Goal: Information Seeking & Learning: Learn about a topic

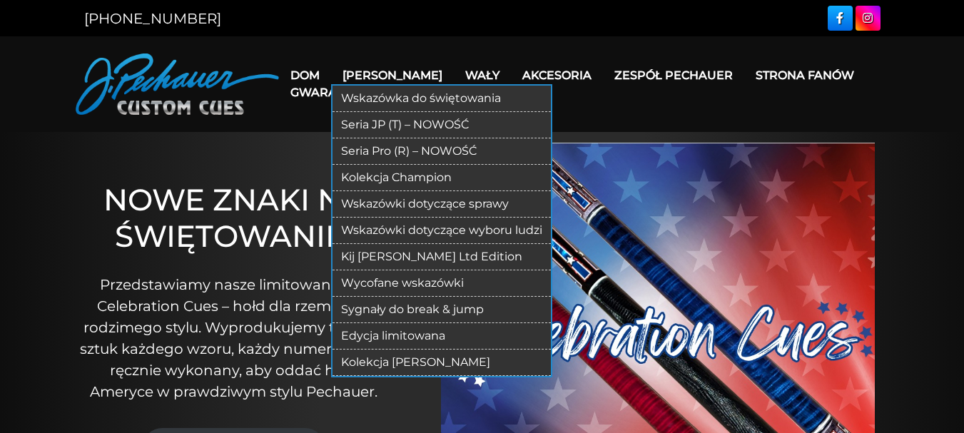
click at [412, 361] on font "Kolekcja [PERSON_NAME]" at bounding box center [415, 363] width 149 height 14
click at [383, 152] on font "Seria Pro (R) – NOWOŚĆ" at bounding box center [409, 151] width 136 height 14
click at [358, 75] on link "Gwarancja" at bounding box center [329, 92] width 101 height 36
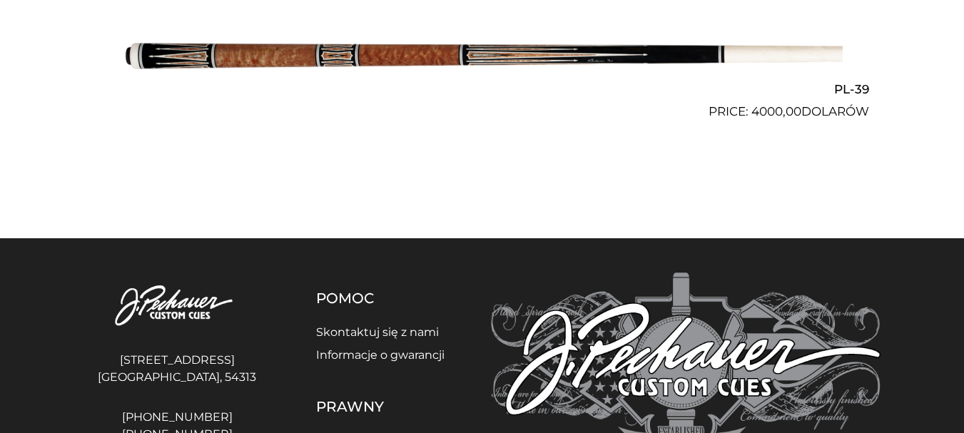
scroll to position [4410, 0]
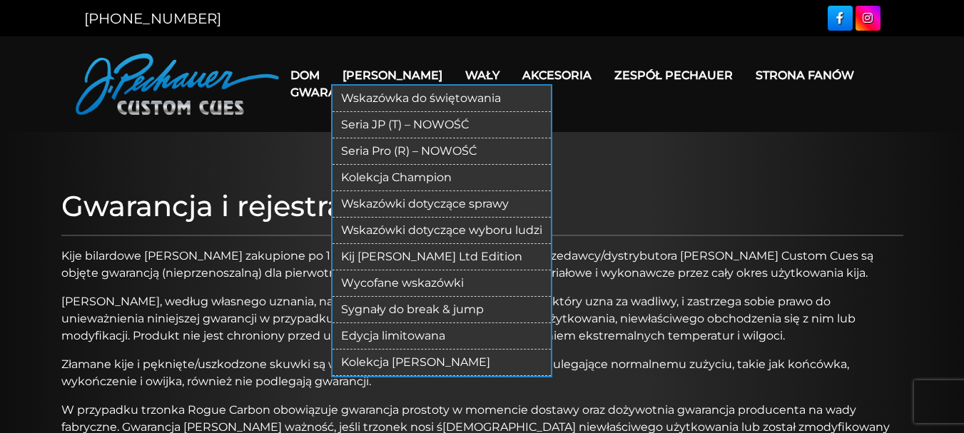
click at [386, 128] on font "Seria JP (T) – NOWOŚĆ" at bounding box center [405, 125] width 128 height 14
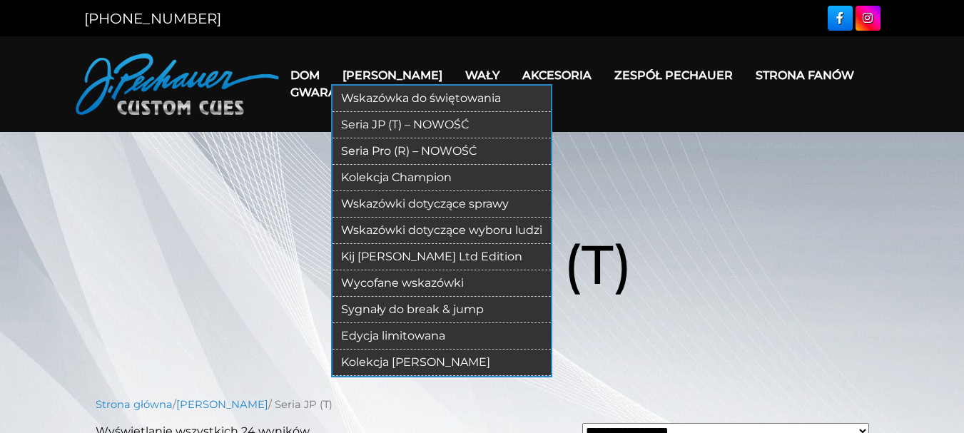
click at [392, 174] on font "Kolekcja Champion" at bounding box center [396, 178] width 111 height 14
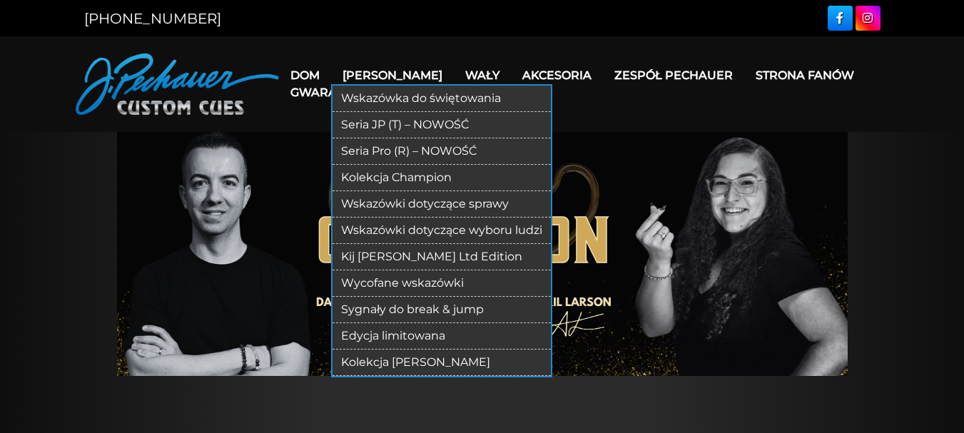
click at [395, 97] on font "Wskazówka do świętowania" at bounding box center [421, 98] width 160 height 14
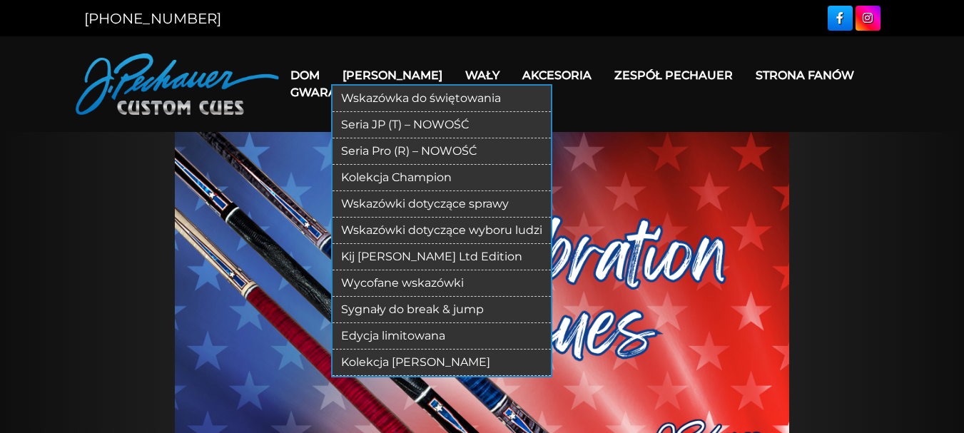
click at [373, 74] on font "Kije bilardowe" at bounding box center [393, 76] width 100 height 14
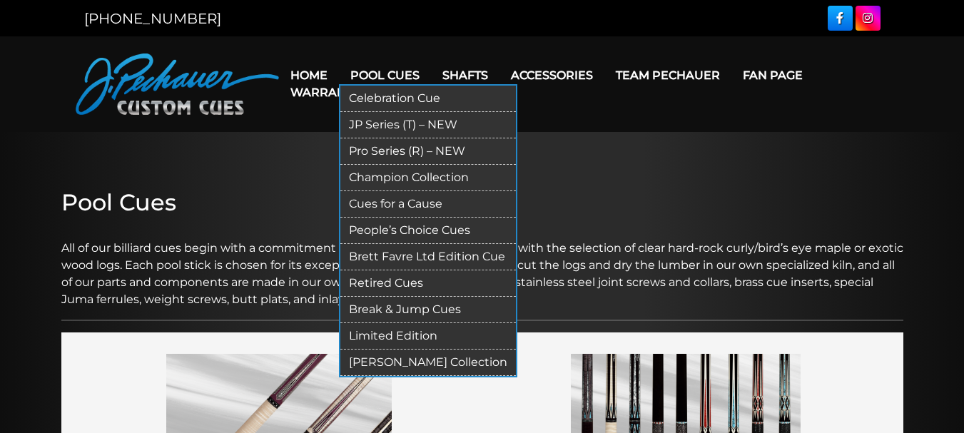
click at [381, 71] on link "Pool Cues" at bounding box center [385, 75] width 92 height 36
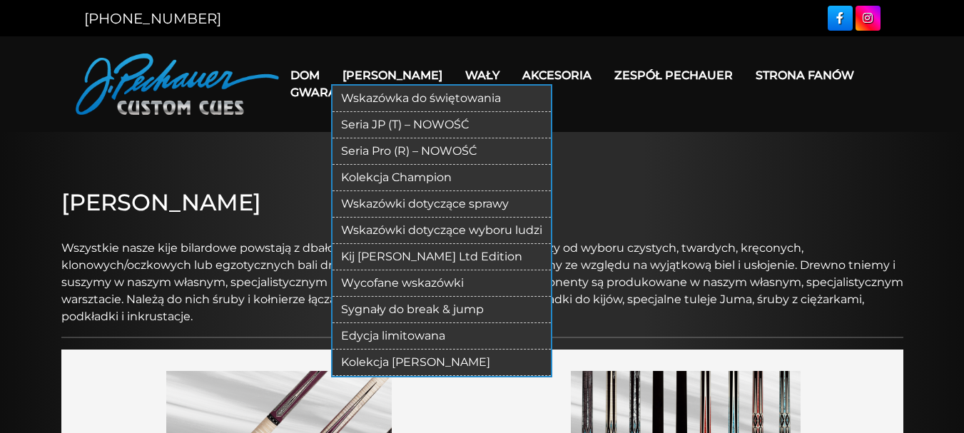
click at [367, 201] on font "Wskazówki dotyczące sprawy" at bounding box center [425, 204] width 168 height 14
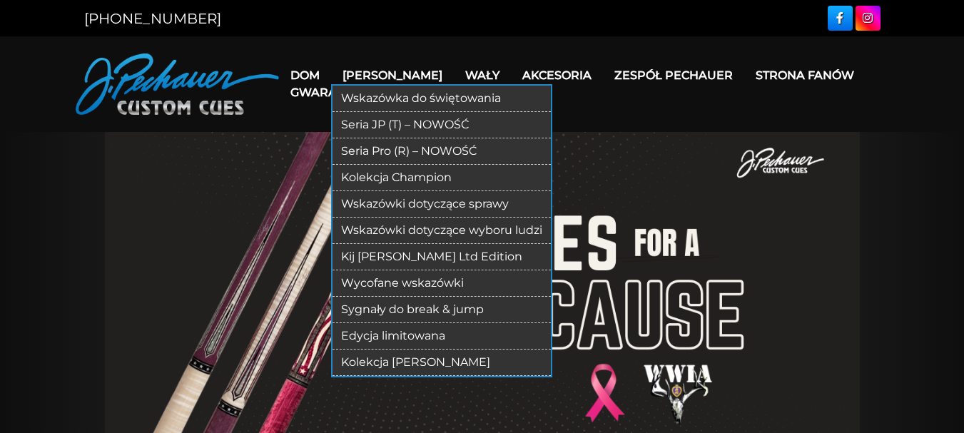
click at [390, 225] on font "Wskazówki dotyczące wyboru ludzi" at bounding box center [441, 230] width 201 height 14
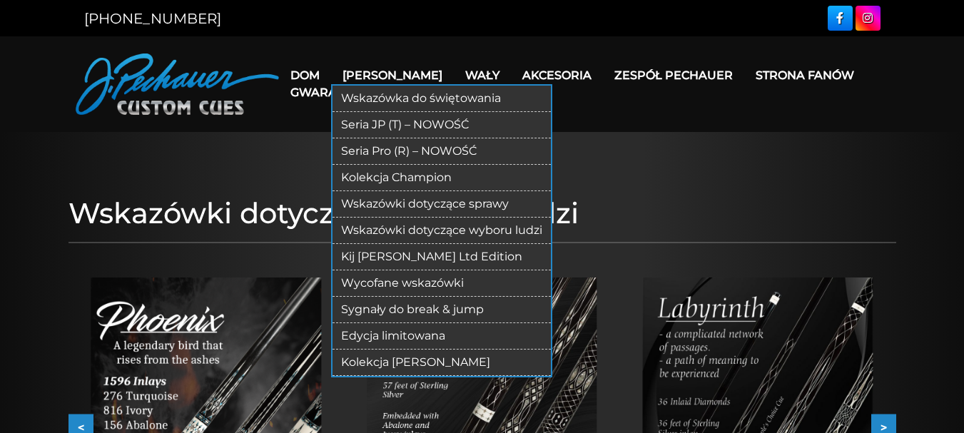
click at [397, 253] on font "Kij [PERSON_NAME] Ltd Edition" at bounding box center [431, 257] width 181 height 14
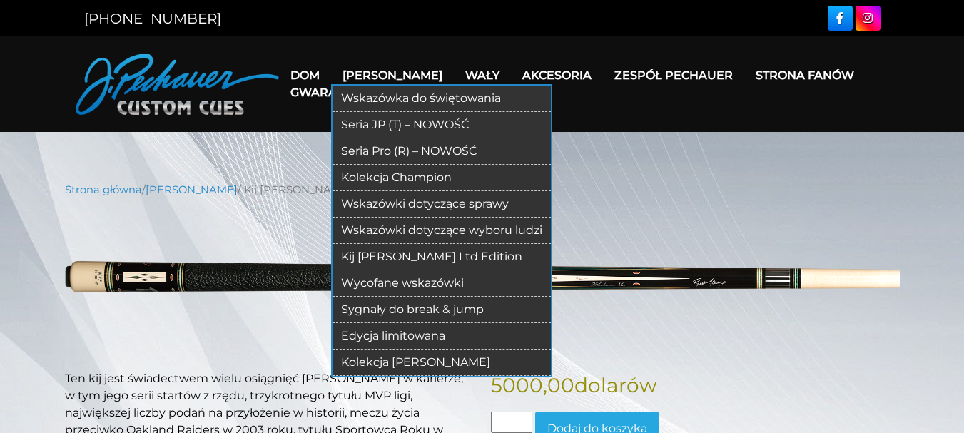
click at [385, 283] on font "Wycofane wskazówki" at bounding box center [402, 283] width 123 height 14
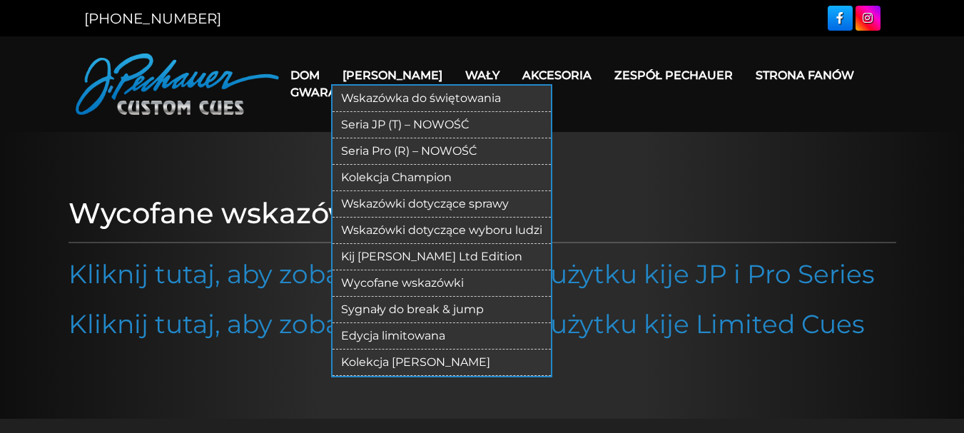
click at [402, 336] on font "Edycja limitowana" at bounding box center [393, 336] width 104 height 14
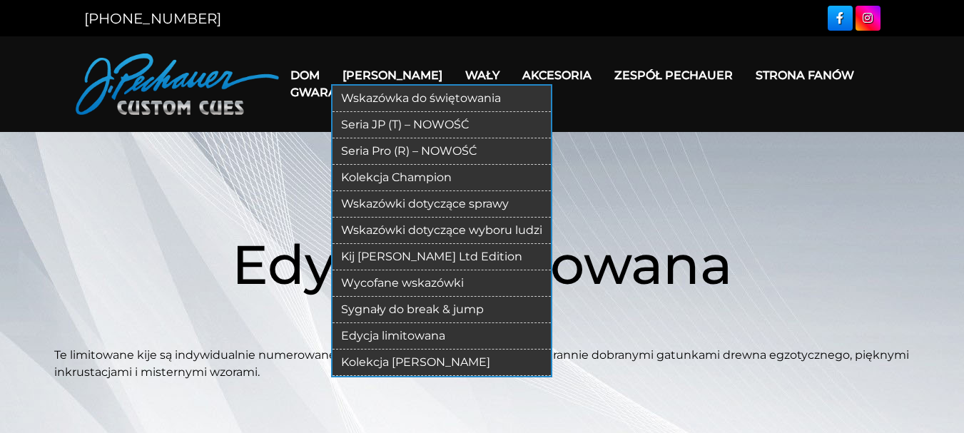
click at [370, 129] on font "Seria JP (T) – NOWOŚĆ" at bounding box center [405, 125] width 128 height 14
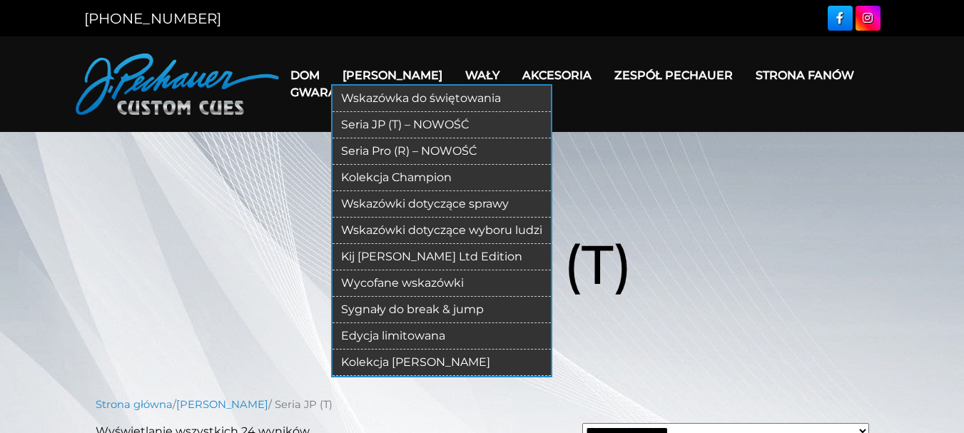
click at [393, 283] on font "Wycofane wskazówki" at bounding box center [402, 283] width 123 height 14
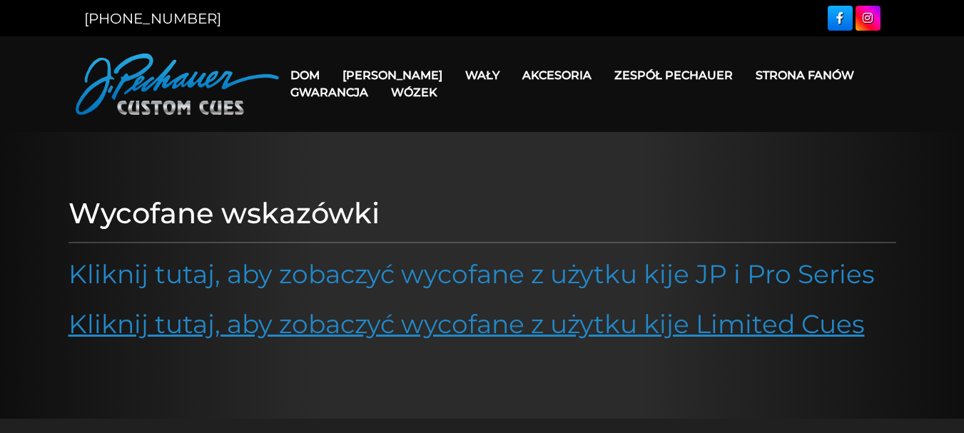
click at [254, 327] on font "Kliknij tutaj, aby zobaczyć wycofane z użytku kije Limited Cues" at bounding box center [467, 323] width 797 height 31
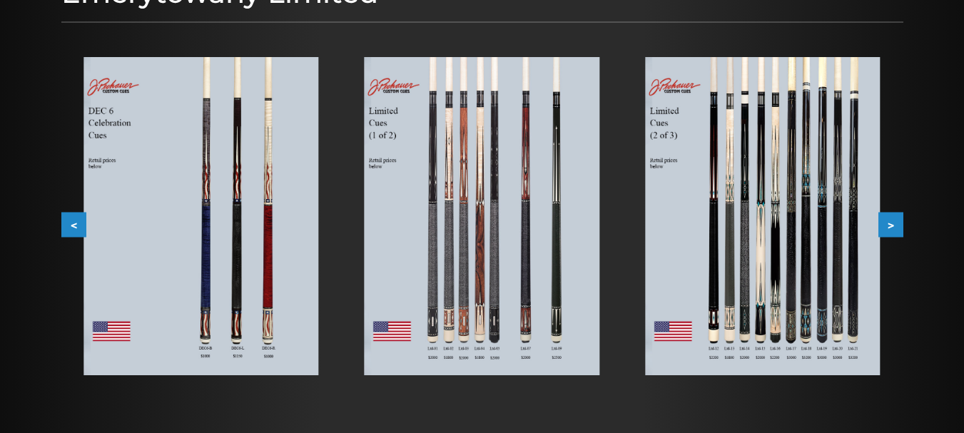
scroll to position [214, 0]
